Goal: Information Seeking & Learning: Check status

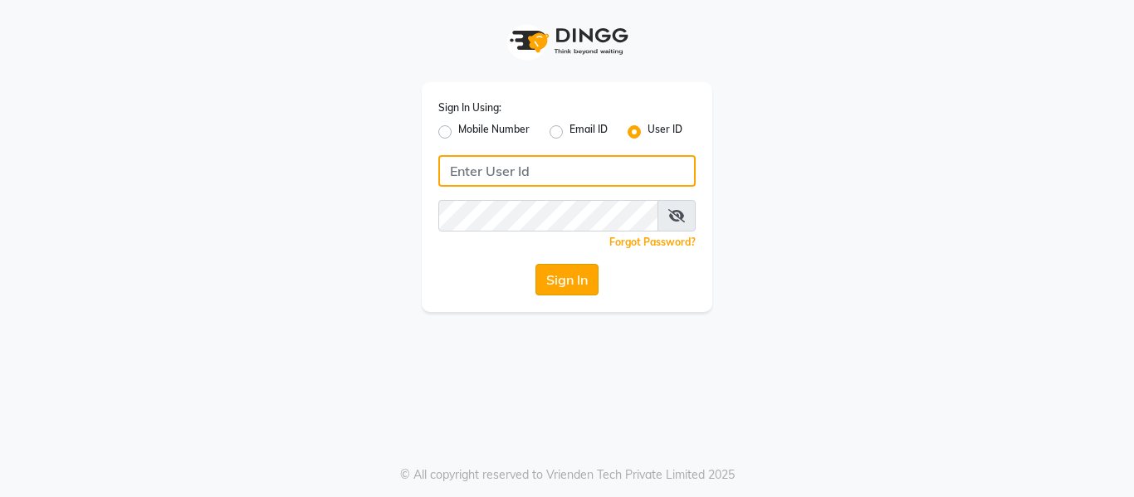
type input "casabarbato"
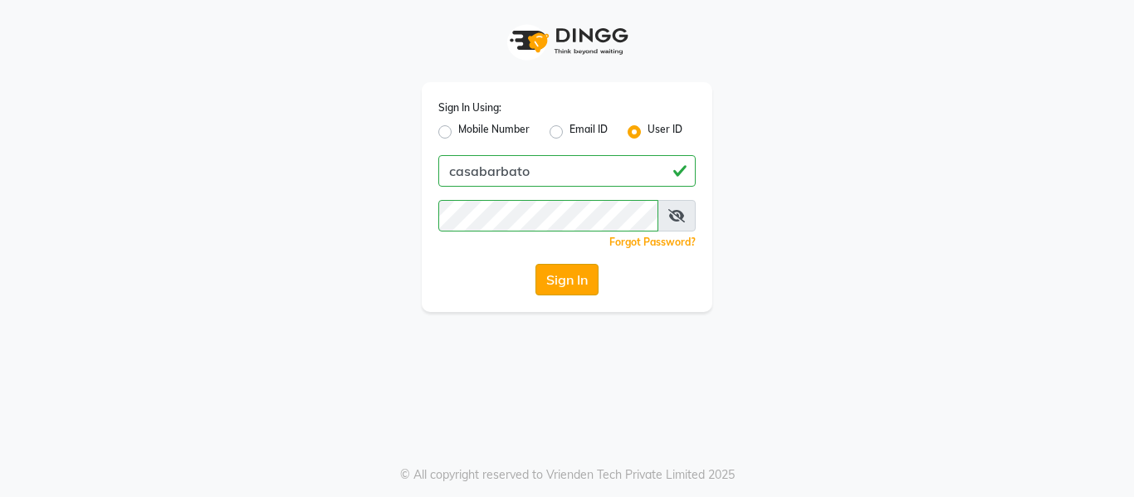
click at [587, 285] on button "Sign In" at bounding box center [566, 280] width 63 height 32
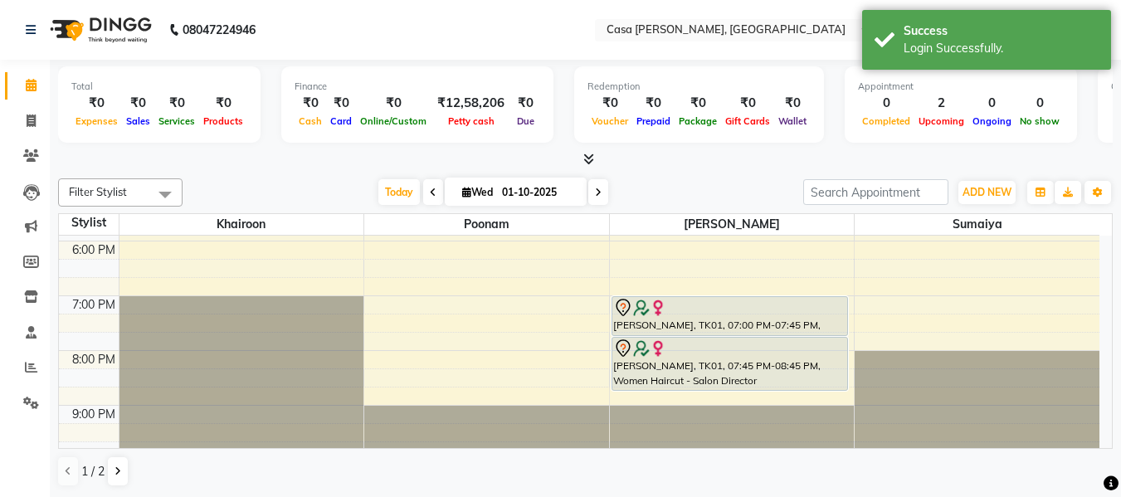
scroll to position [507, 0]
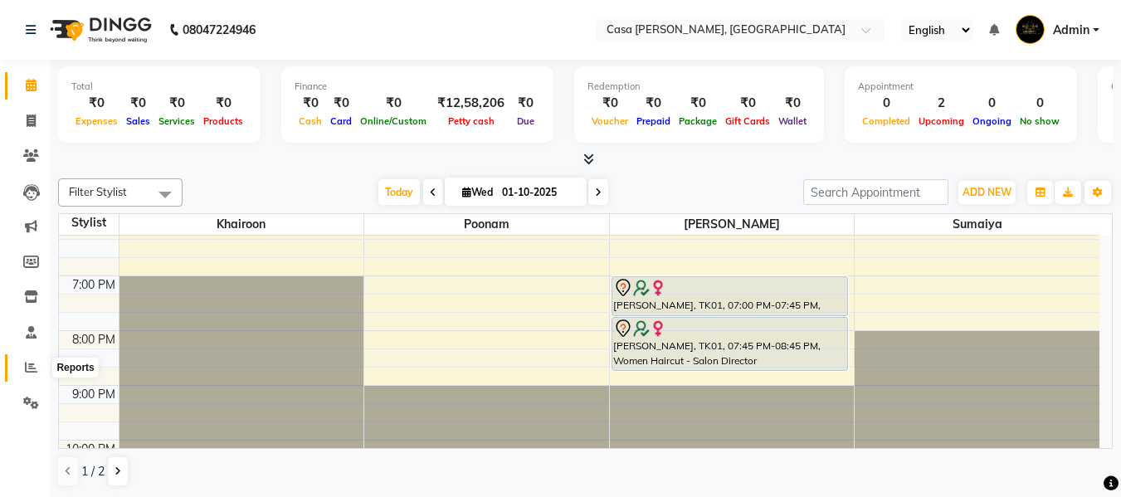
click at [34, 365] on icon at bounding box center [31, 367] width 12 height 12
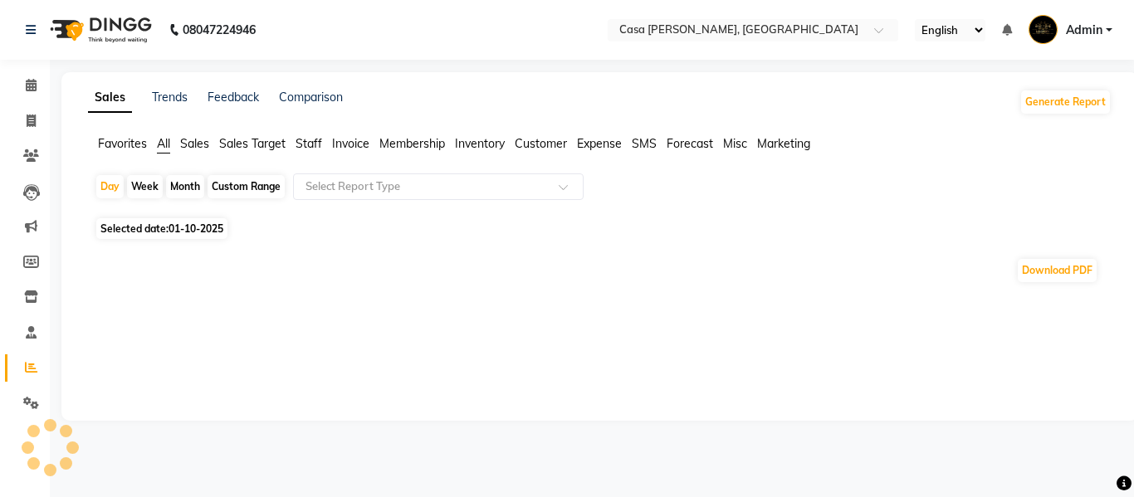
click at [314, 139] on span "Staff" at bounding box center [308, 143] width 27 height 15
click at [188, 183] on div "Month" at bounding box center [185, 186] width 38 height 23
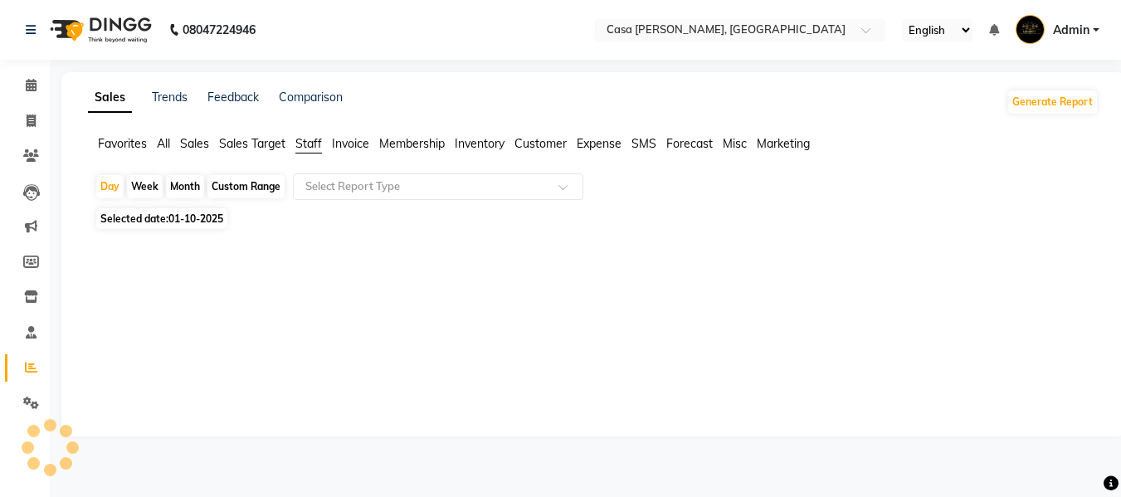
select select "10"
select select "2025"
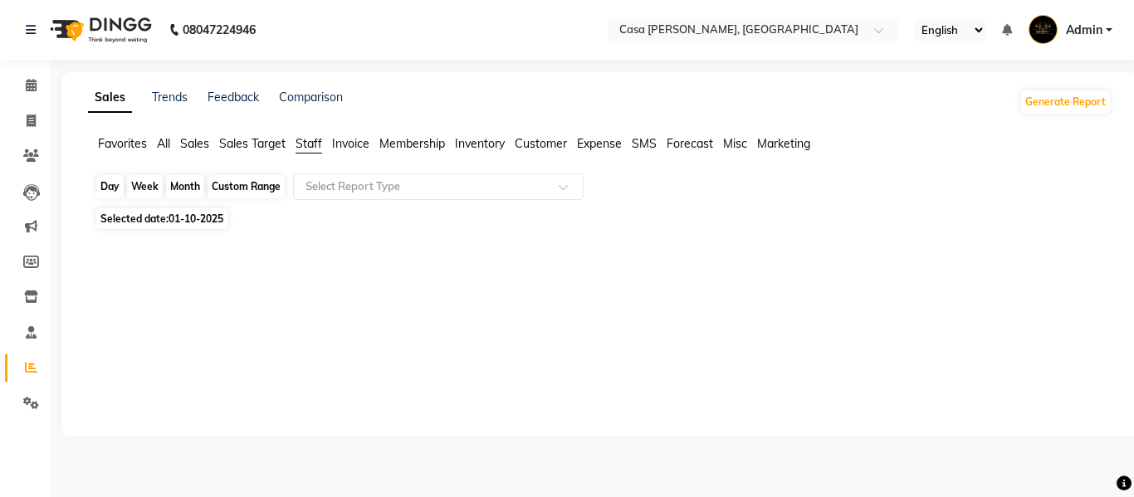
click at [179, 187] on div "Month" at bounding box center [185, 186] width 38 height 23
select select "10"
select select "2025"
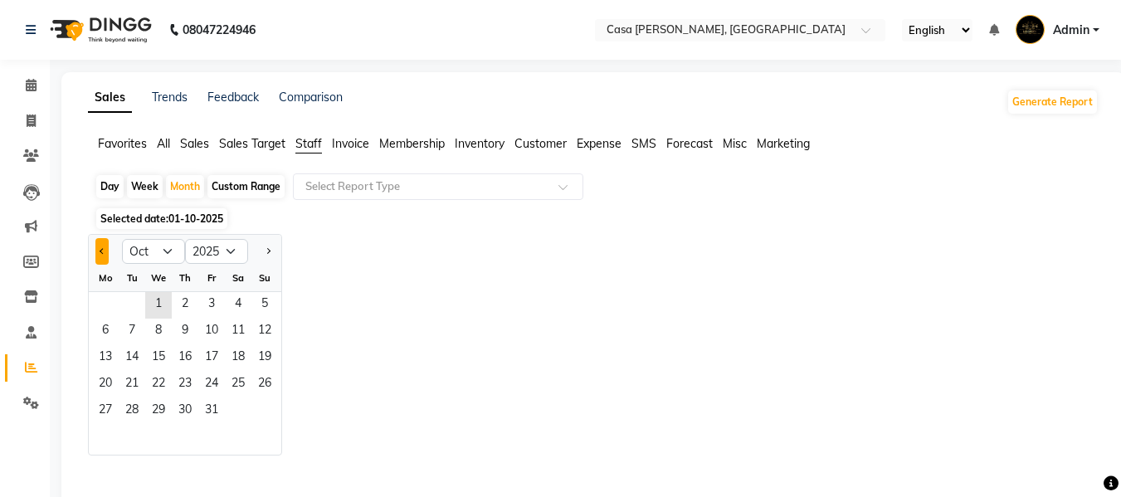
click at [103, 249] on span "Previous month" at bounding box center [103, 251] width 6 height 6
select select "9"
click at [106, 304] on span "1" at bounding box center [105, 305] width 27 height 27
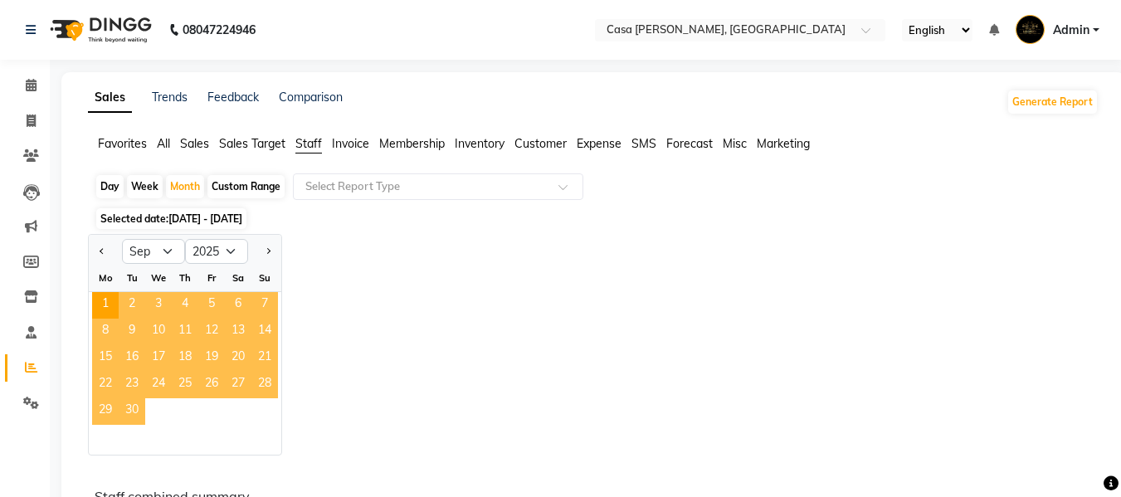
click at [130, 409] on span "30" at bounding box center [132, 411] width 27 height 27
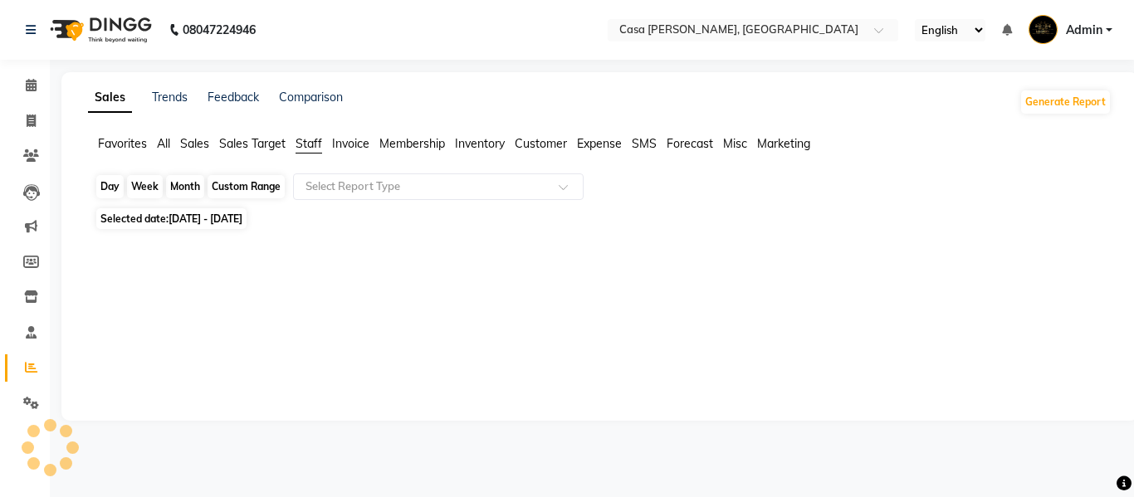
click at [192, 183] on div "Month" at bounding box center [185, 186] width 38 height 23
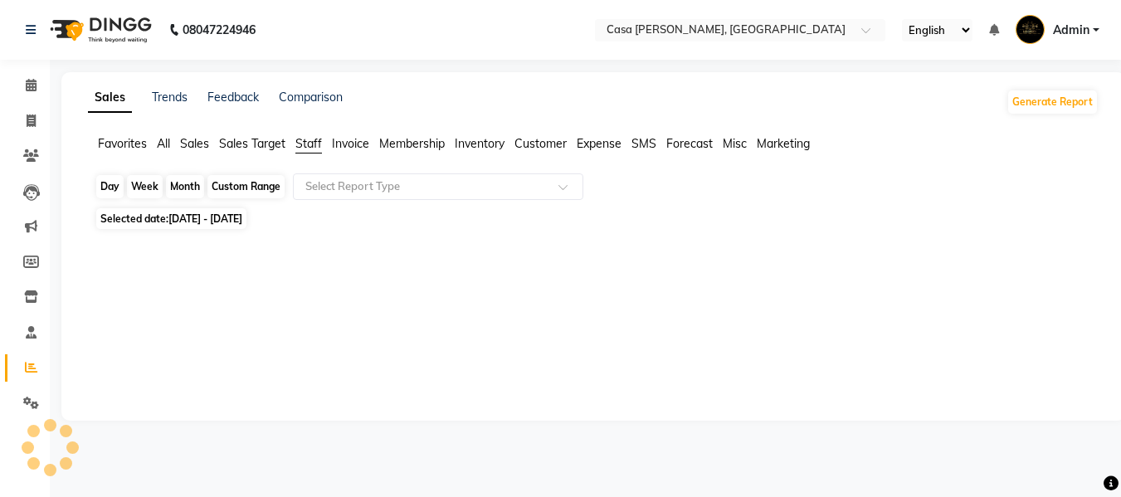
select select "9"
select select "2025"
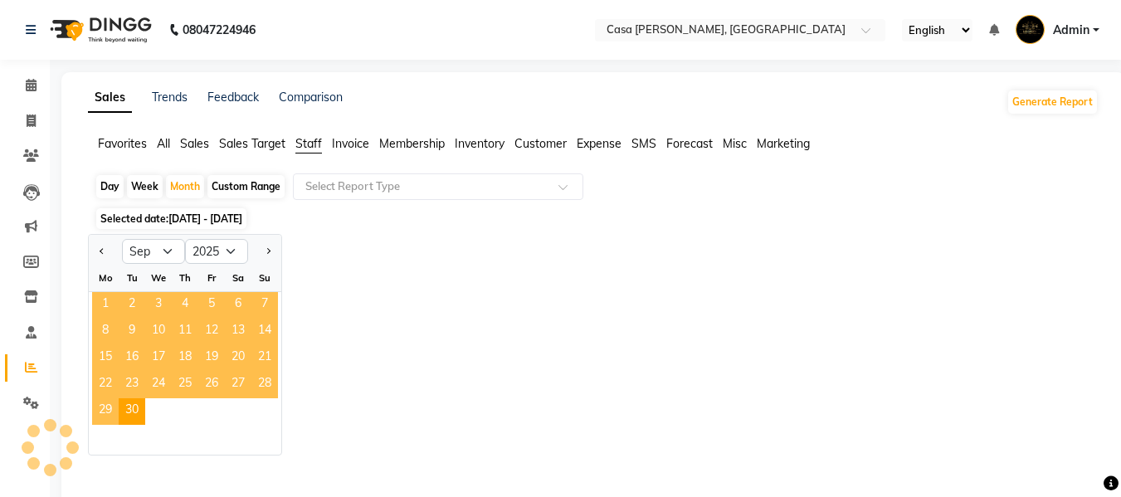
click at [99, 310] on span "1" at bounding box center [105, 305] width 27 height 27
click at [129, 395] on span "23" at bounding box center [132, 385] width 27 height 27
click at [453, 321] on div "Jan Feb Mar Apr May Jun [DATE] Aug Sep Oct Nov [DATE] 2016 2017 2018 2019 2020 …" at bounding box center [593, 345] width 1011 height 222
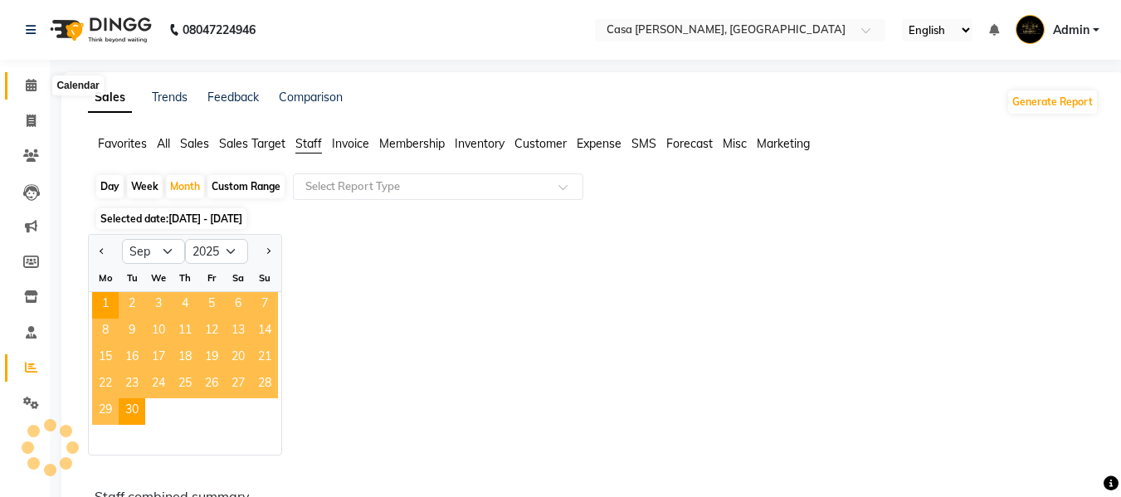
click at [29, 89] on icon at bounding box center [31, 85] width 11 height 12
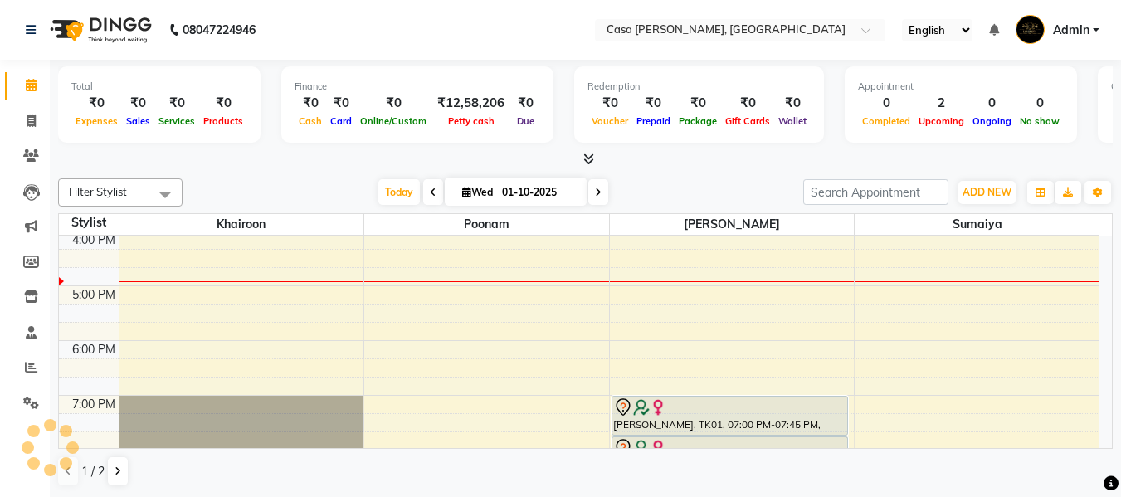
scroll to position [444, 0]
